Goal: Transaction & Acquisition: Book appointment/travel/reservation

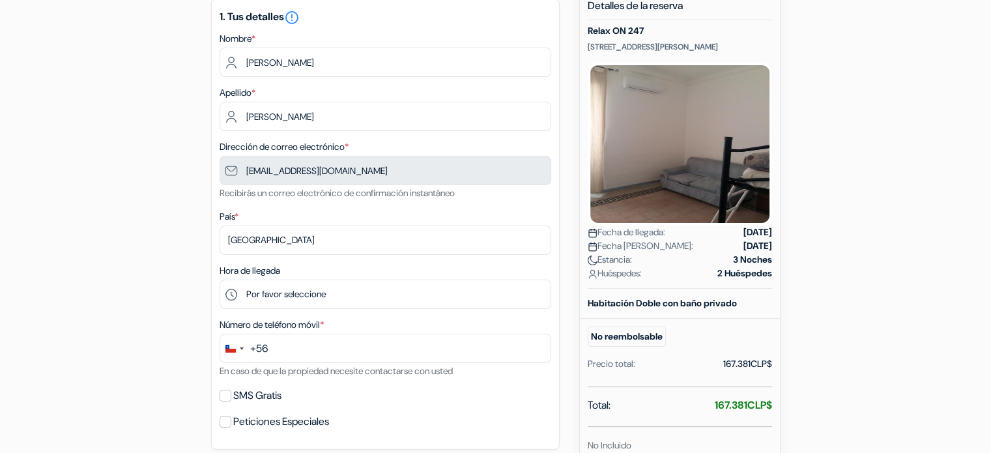
scroll to position [240, 0]
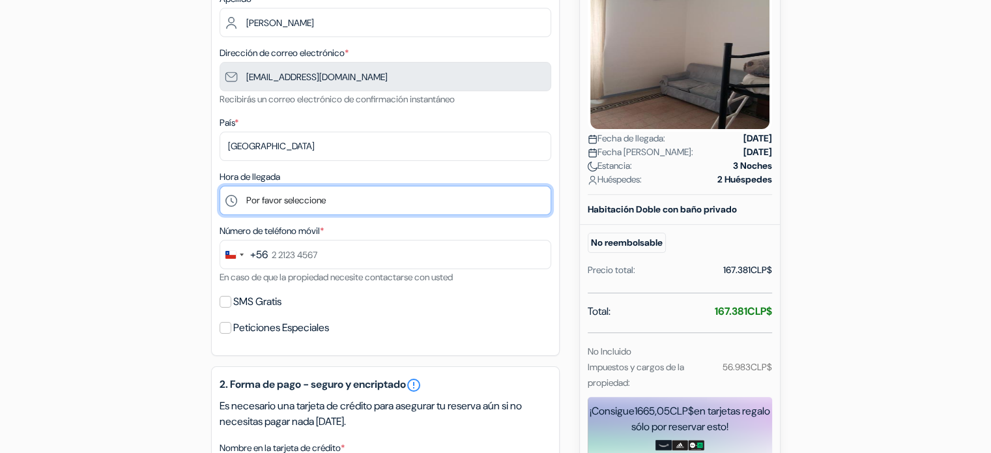
click at [444, 204] on select "Por favor seleccione 14:00 15:00 16:00 17:00 18:00 19:00 20:00 21:00 22:00 23:00" at bounding box center [386, 200] width 332 height 29
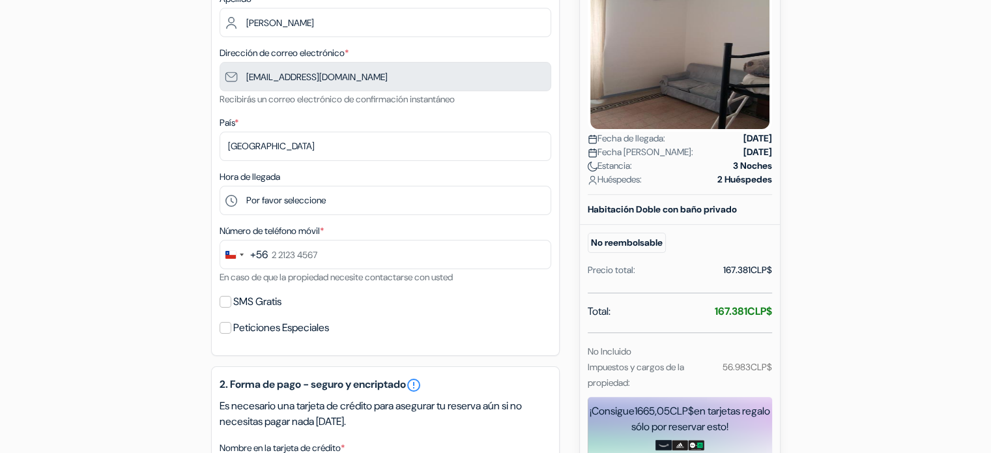
click at [195, 222] on div "add_box Relax ON 247 [STREET_ADDRESS][PERSON_NAME] Detalles del Alojamiento X R…" at bounding box center [496, 365] width 860 height 942
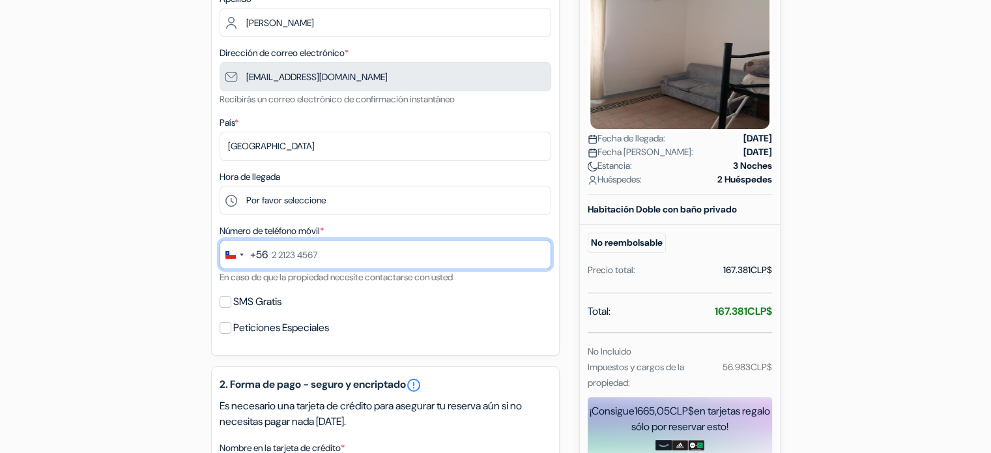
click at [289, 253] on input "text" at bounding box center [386, 254] width 332 height 29
type input "9 9846 2110"
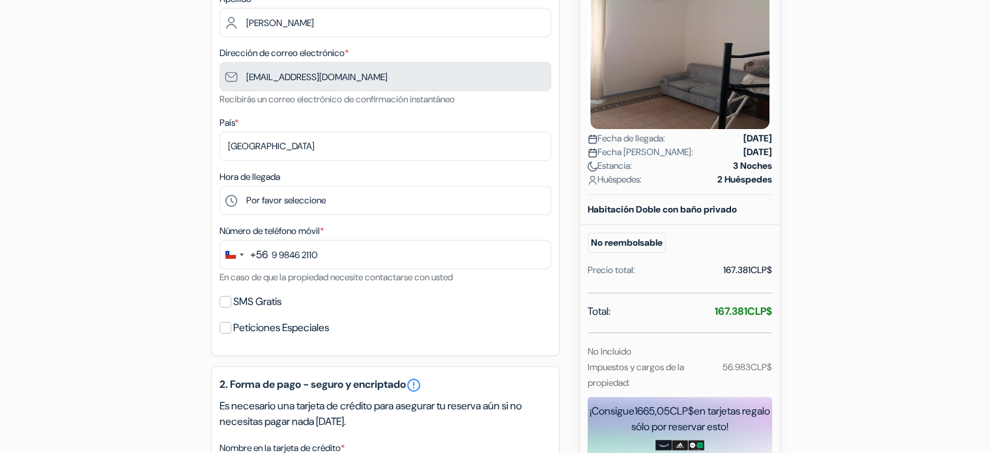
click at [259, 305] on label "SMS Gratis" at bounding box center [257, 302] width 48 height 18
click at [231, 305] on input "SMS Gratis" at bounding box center [226, 302] width 12 height 12
checkbox input "true"
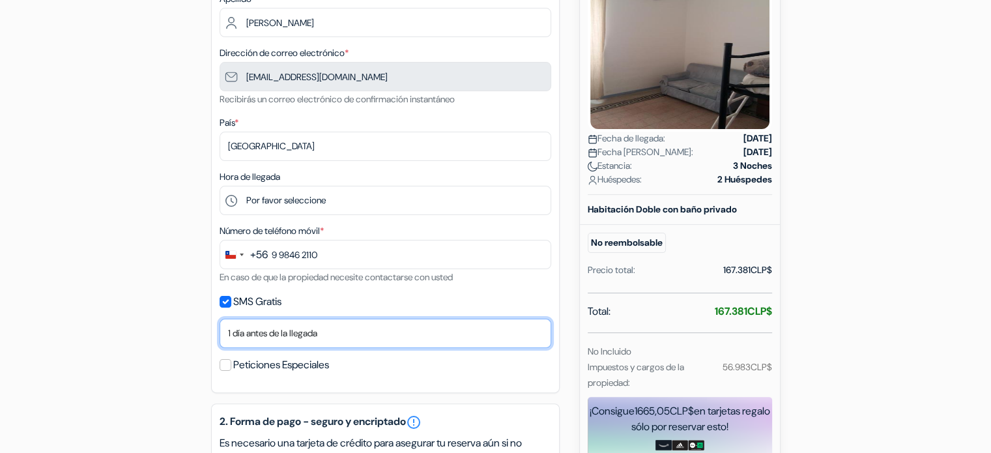
click at [280, 340] on select "No gracias Enviar ahora Llegada 1 día antes de la llegada 2 días antes de la ll…" at bounding box center [386, 333] width 332 height 29
click at [220, 320] on select "No gracias Enviar ahora Llegada 1 día antes de la llegada 2 días antes de la ll…" at bounding box center [386, 333] width 332 height 29
click at [293, 326] on select "No gracias Enviar ahora Llegada 1 día antes de la llegada 2 días antes de la ll…" at bounding box center [386, 333] width 332 height 29
select select "2"
click at [220, 320] on select "No gracias Enviar ahora Llegada 1 día antes de la llegada 2 días antes de la ll…" at bounding box center [386, 333] width 332 height 29
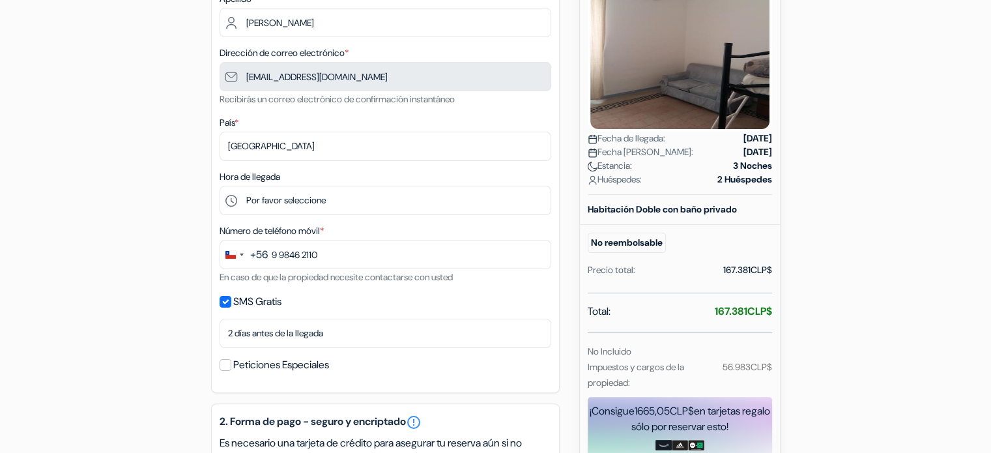
click at [188, 291] on div "add_box Relax ON 247 [STREET_ADDRESS][PERSON_NAME] Detalles del Alojamiento X R…" at bounding box center [496, 383] width 860 height 979
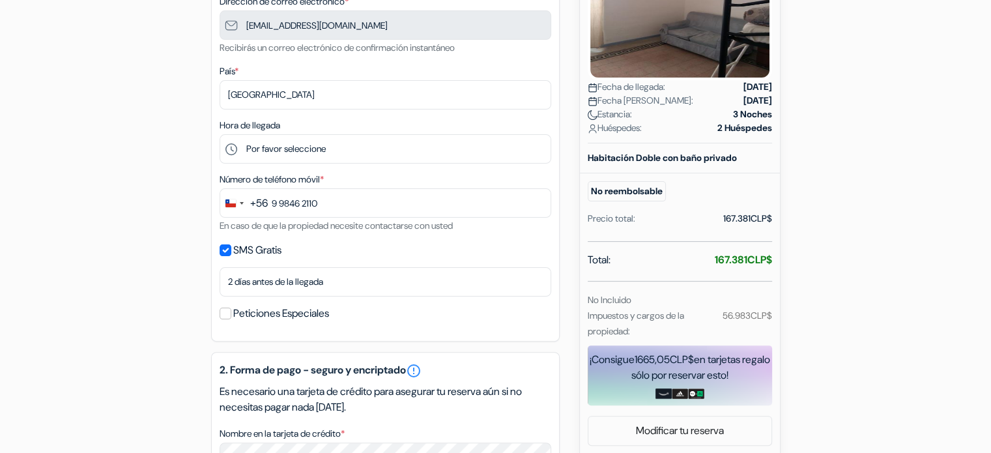
scroll to position [291, 0]
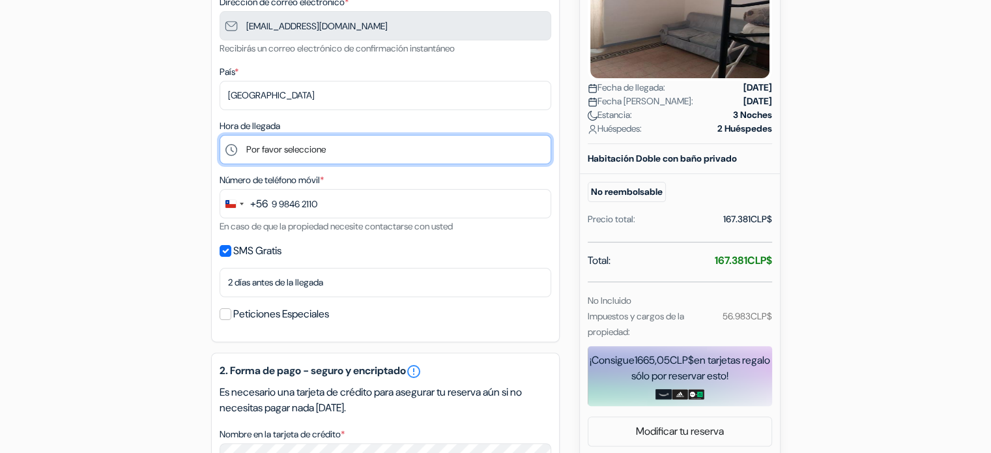
click at [422, 155] on select "Por favor seleccione 14:00 15:00 16:00 17:00 18:00 19:00 20:00 21:00 22:00 23:00" at bounding box center [386, 149] width 332 height 29
select select "20"
click at [220, 136] on select "Por favor seleccione 14:00 15:00 16:00 17:00 18:00 19:00 20:00 21:00 22:00 23:00" at bounding box center [386, 149] width 332 height 29
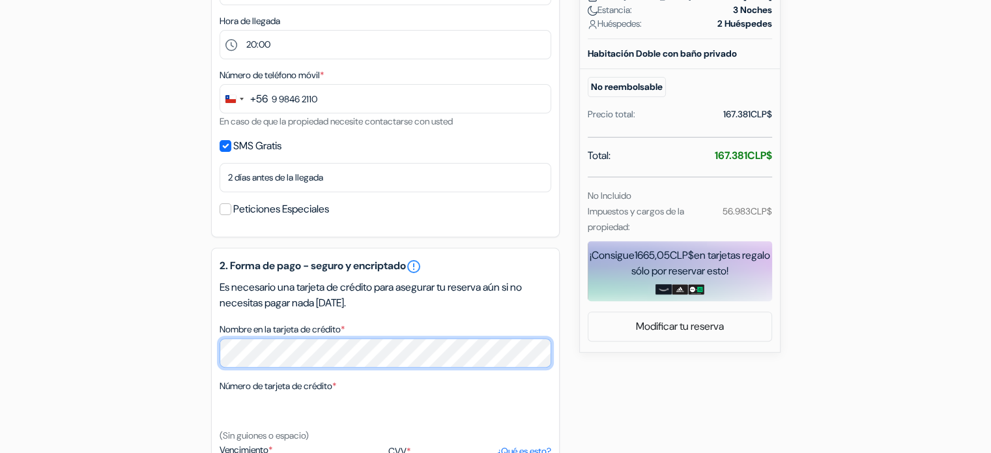
scroll to position [400, 0]
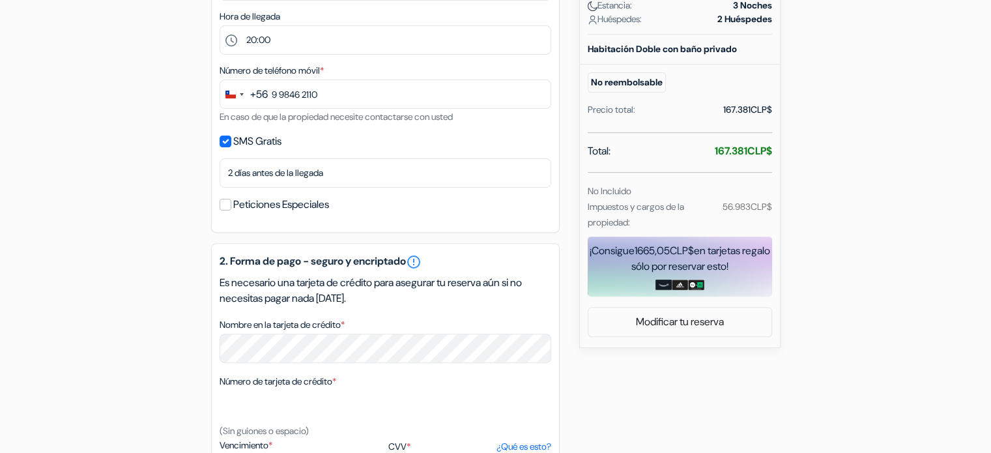
click at [654, 280] on div at bounding box center [680, 285] width 184 height 10
click at [656, 313] on link "Modificar tu reserva" at bounding box center [679, 322] width 183 height 25
